Goal: Task Accomplishment & Management: Complete application form

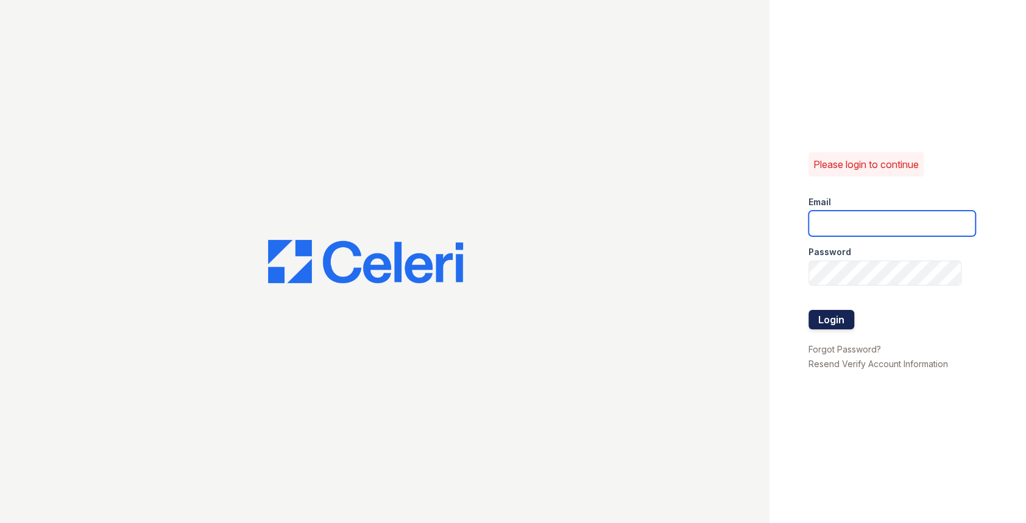
type input "[PERSON_NAME][EMAIL_ADDRESS][DOMAIN_NAME]"
click at [834, 326] on button "Login" at bounding box center [832, 319] width 46 height 19
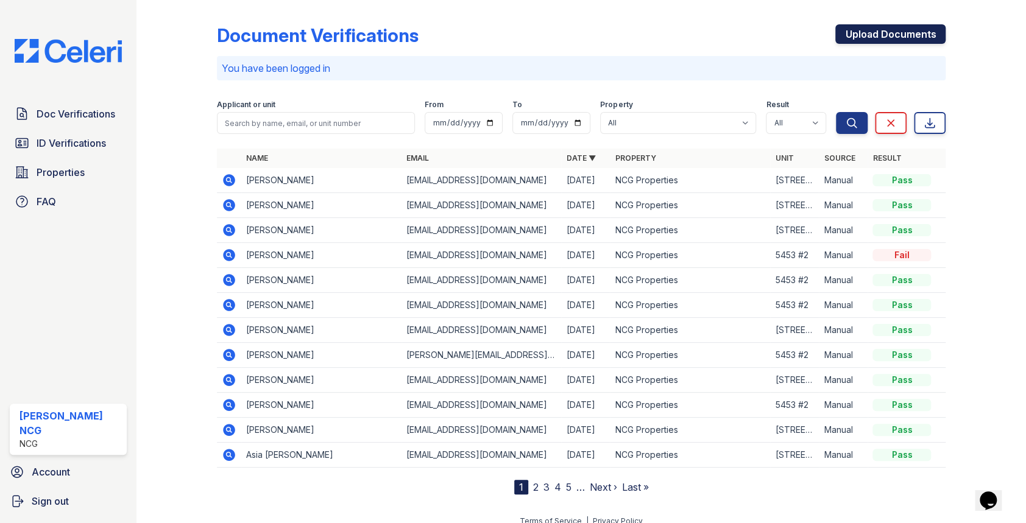
click at [853, 35] on link "Upload Documents" at bounding box center [890, 33] width 110 height 19
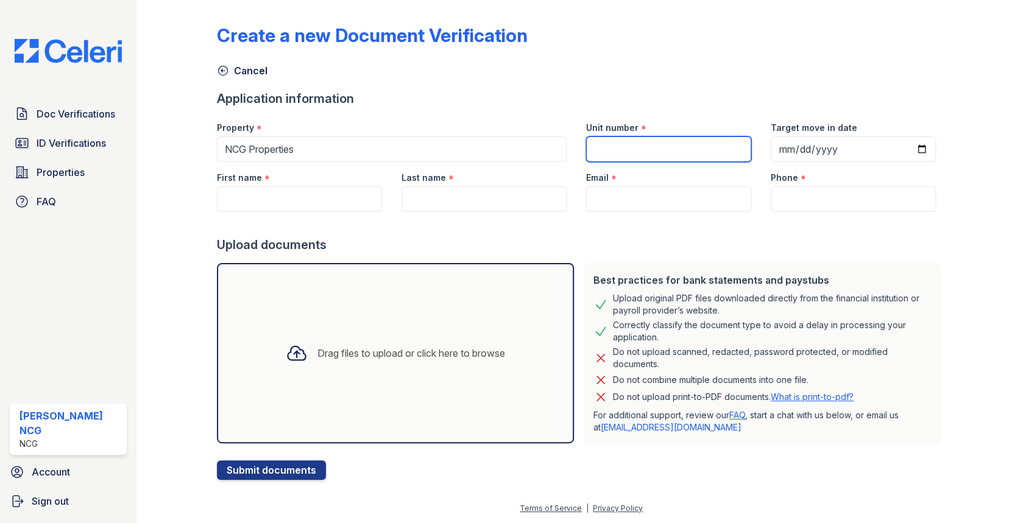
click at [628, 142] on input "Unit number" at bounding box center [668, 149] width 165 height 26
type input "4546 Maple ave"
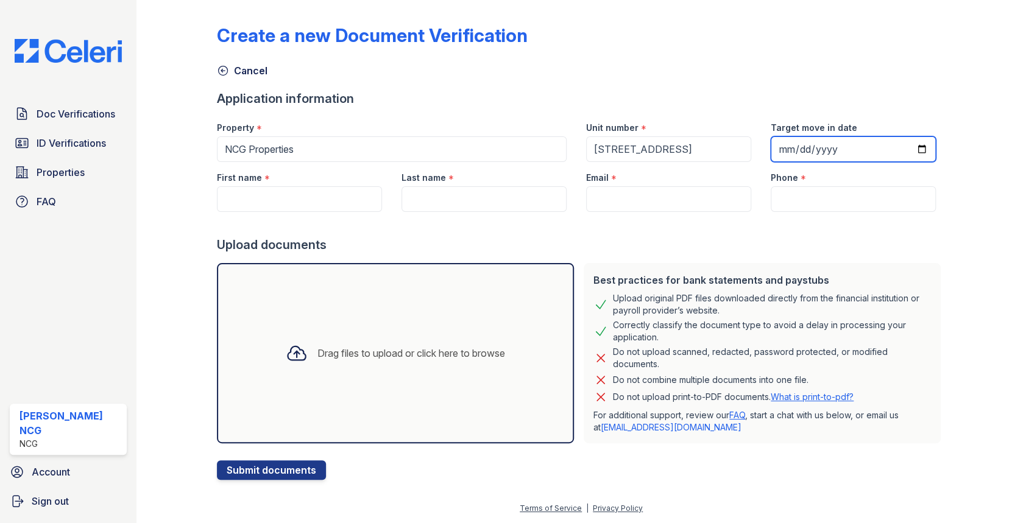
click at [776, 149] on input "Target move in date" at bounding box center [853, 149] width 165 height 26
type input "252020-10-12"
type input "2025-10-12"
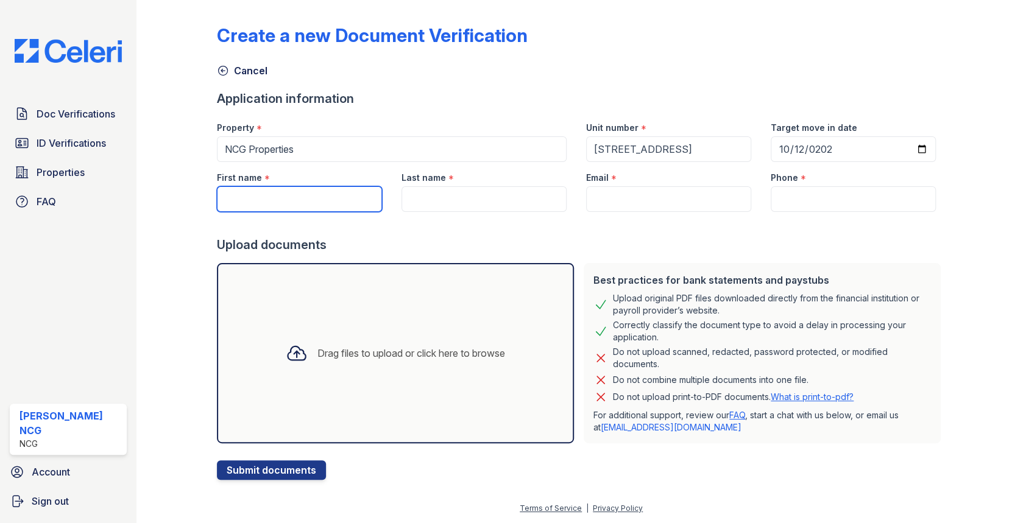
click at [248, 201] on input "First name" at bounding box center [299, 199] width 165 height 26
type input "Kevin"
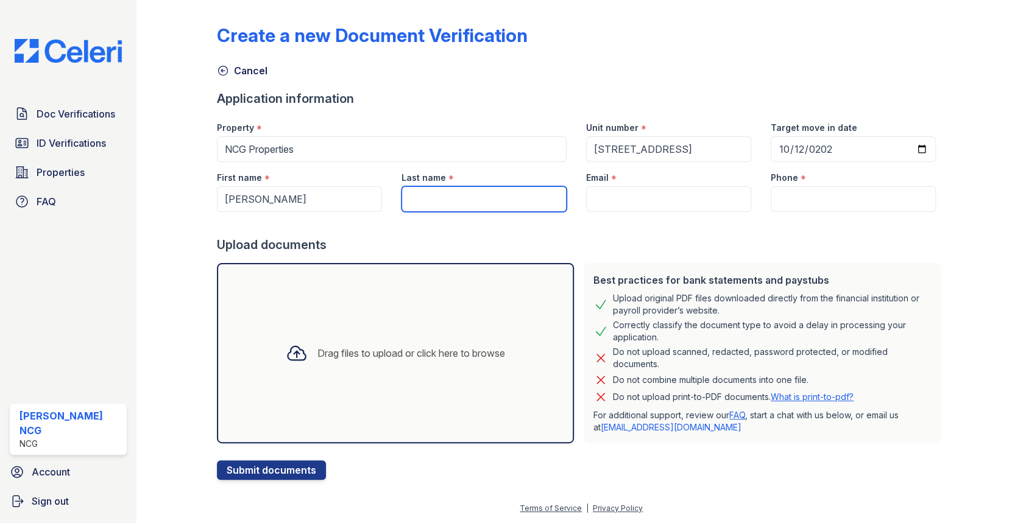
drag, startPoint x: 427, startPoint y: 202, endPoint x: 437, endPoint y: 195, distance: 12.7
click at [434, 197] on input "Last name" at bounding box center [484, 199] width 165 height 26
type input "Reily"
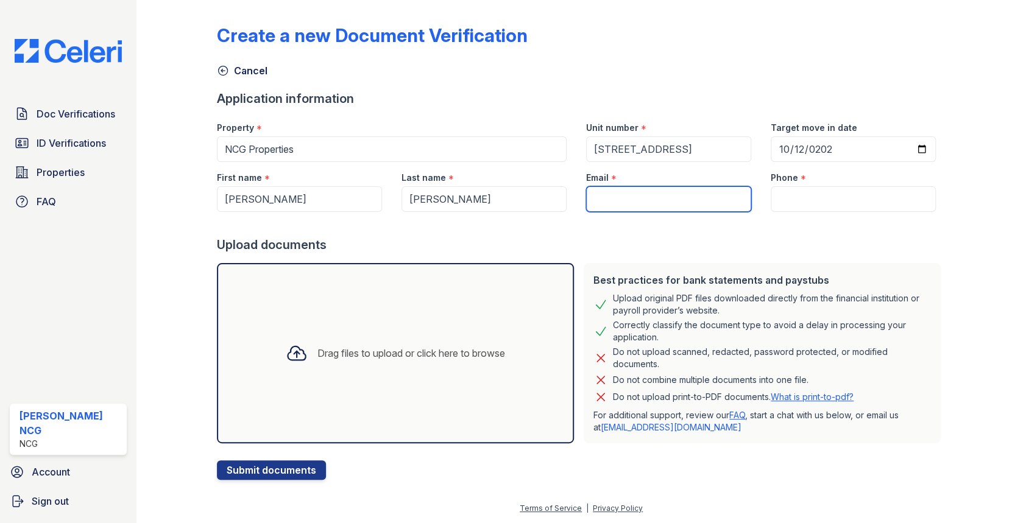
click at [604, 199] on input "Email" at bounding box center [668, 199] width 165 height 26
paste input "kdreilly@comcast.net"
type input "kdreilly@comcast.net"
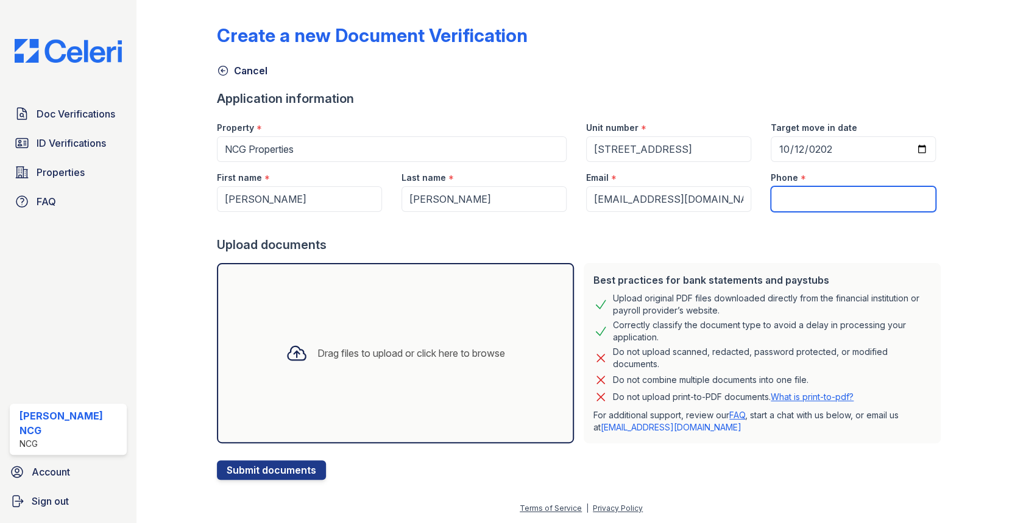
click at [802, 194] on input "Phone" at bounding box center [853, 199] width 165 height 26
paste input "(630)346-0580"
type input "(630)346-0580"
click at [724, 238] on div "Upload documents" at bounding box center [581, 244] width 729 height 17
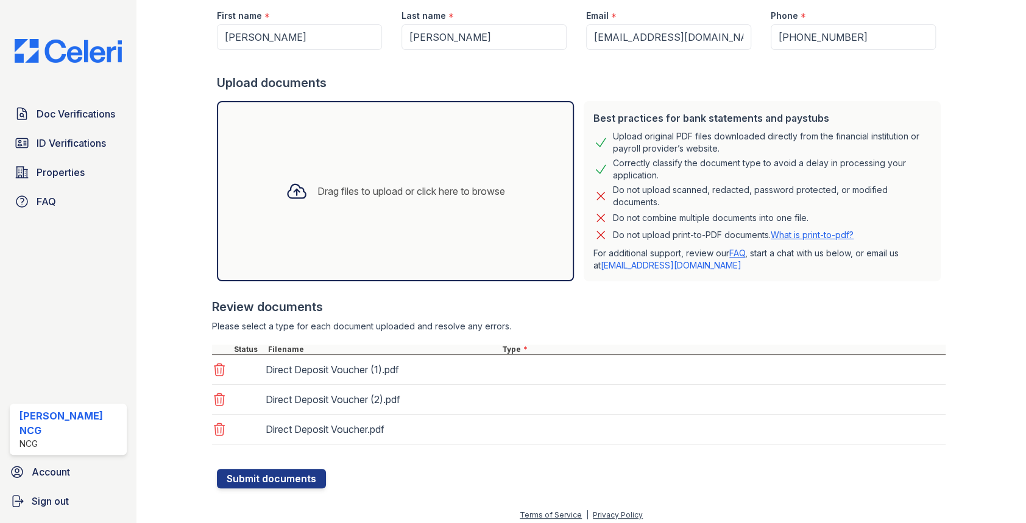
scroll to position [168, 0]
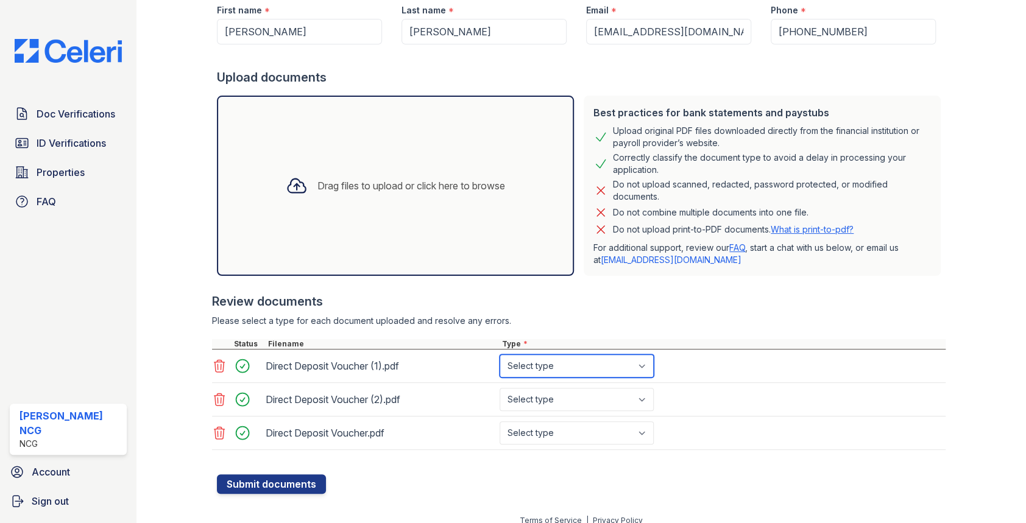
click at [644, 366] on select "Select type Paystub Bank Statement Offer Letter Tax Documents Benefit Award Let…" at bounding box center [577, 366] width 154 height 23
select select "paystub"
click at [500, 355] on select "Select type Paystub Bank Statement Offer Letter Tax Documents Benefit Award Let…" at bounding box center [577, 366] width 154 height 23
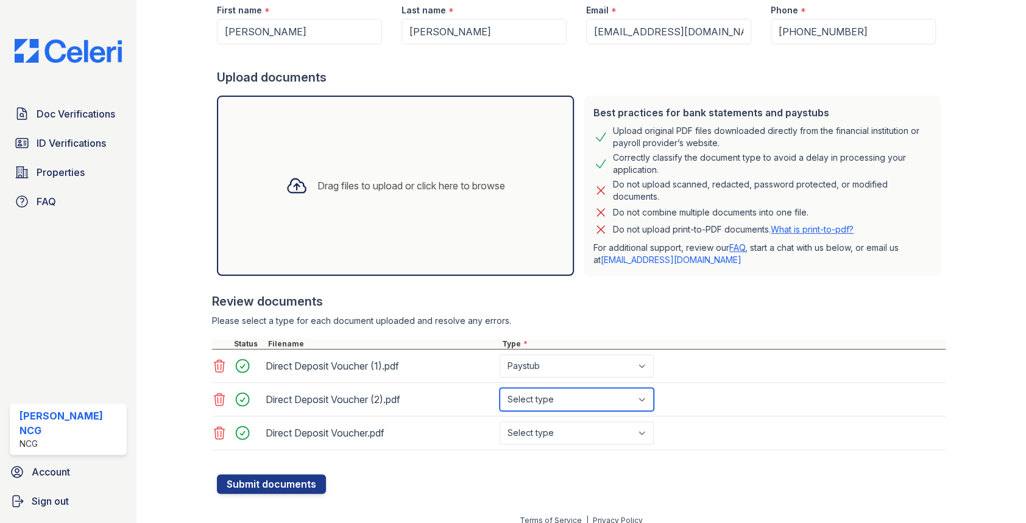
drag, startPoint x: 572, startPoint y: 396, endPoint x: 555, endPoint y: 404, distance: 18.8
click at [572, 396] on select "Select type Paystub Bank Statement Offer Letter Tax Documents Benefit Award Let…" at bounding box center [577, 399] width 154 height 23
select select "paystub"
click at [500, 388] on select "Select type Paystub Bank Statement Offer Letter Tax Documents Benefit Award Let…" at bounding box center [577, 399] width 154 height 23
click at [536, 440] on select "Select type Paystub Bank Statement Offer Letter Tax Documents Benefit Award Let…" at bounding box center [577, 433] width 154 height 23
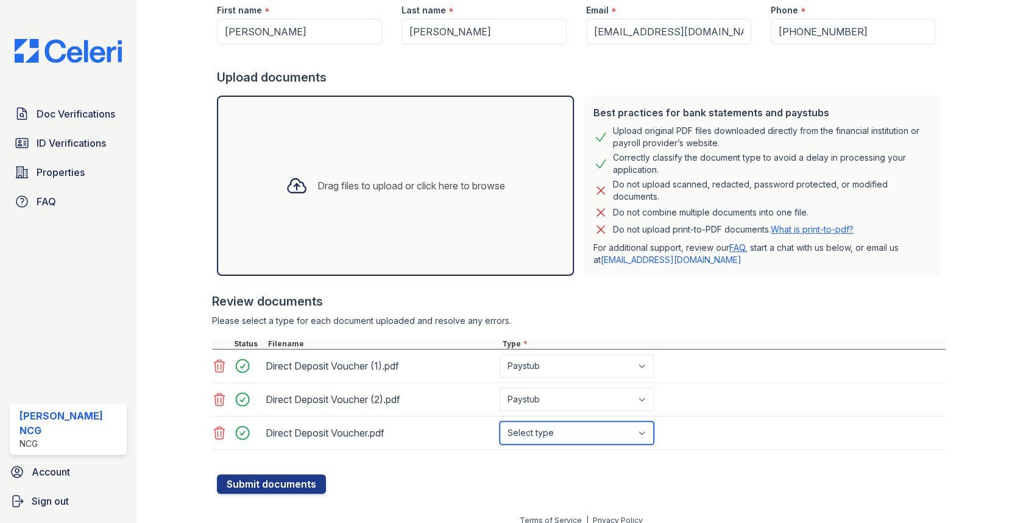
select select "paystub"
click at [500, 422] on select "Select type Paystub Bank Statement Offer Letter Tax Documents Benefit Award Let…" at bounding box center [577, 433] width 154 height 23
click at [453, 500] on div "Create a new Document Verification Cancel Application information Property * NC…" at bounding box center [581, 172] width 851 height 681
click at [291, 485] on button "Submit documents" at bounding box center [271, 484] width 109 height 19
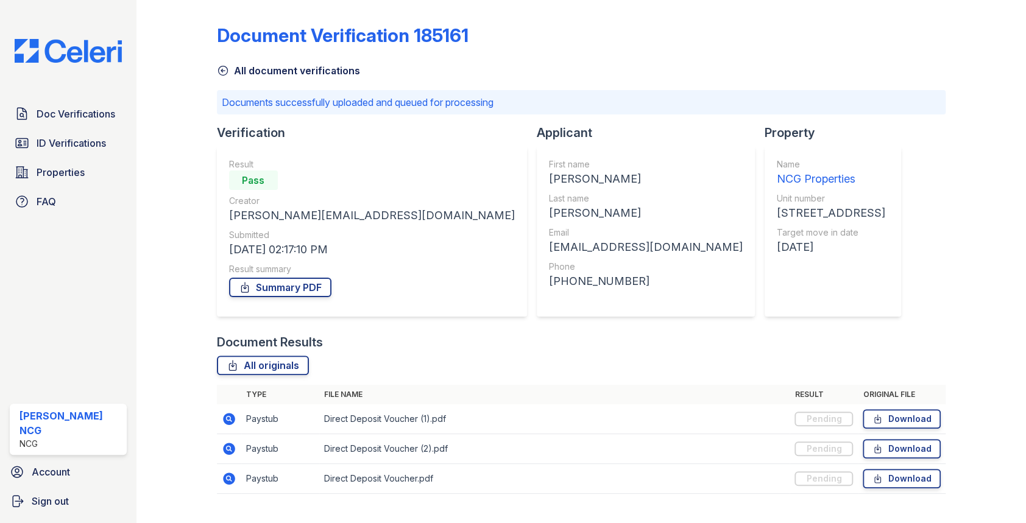
drag, startPoint x: 646, startPoint y: 51, endPoint x: 524, endPoint y: 35, distance: 122.9
click at [646, 51] on div "Document Verification 185161" at bounding box center [581, 40] width 729 height 32
click at [302, 286] on link "Summary PDF" at bounding box center [280, 287] width 102 height 19
